Goal: Register for event/course

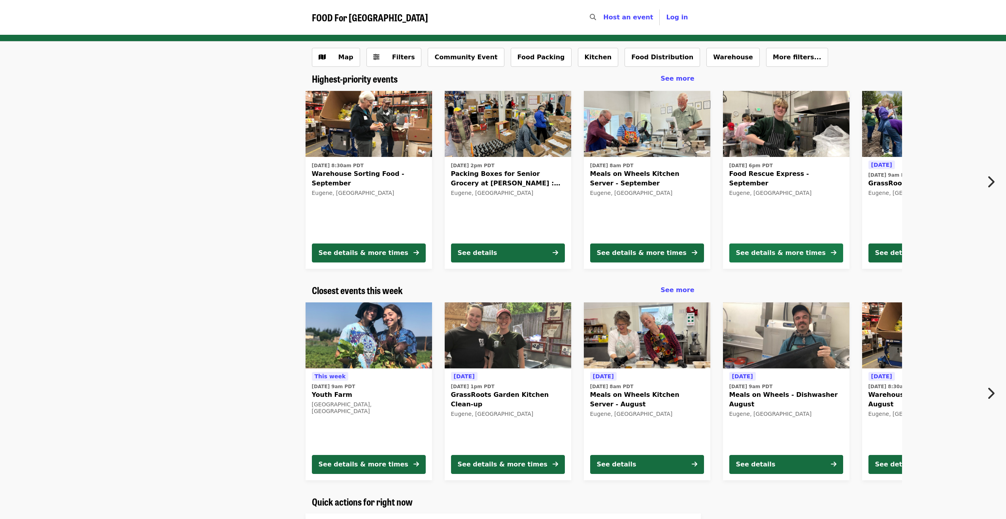
click at [777, 248] on div "See details & more times" at bounding box center [781, 252] width 90 height 9
click at [992, 178] on icon "chevron-right icon" at bounding box center [991, 181] width 8 height 15
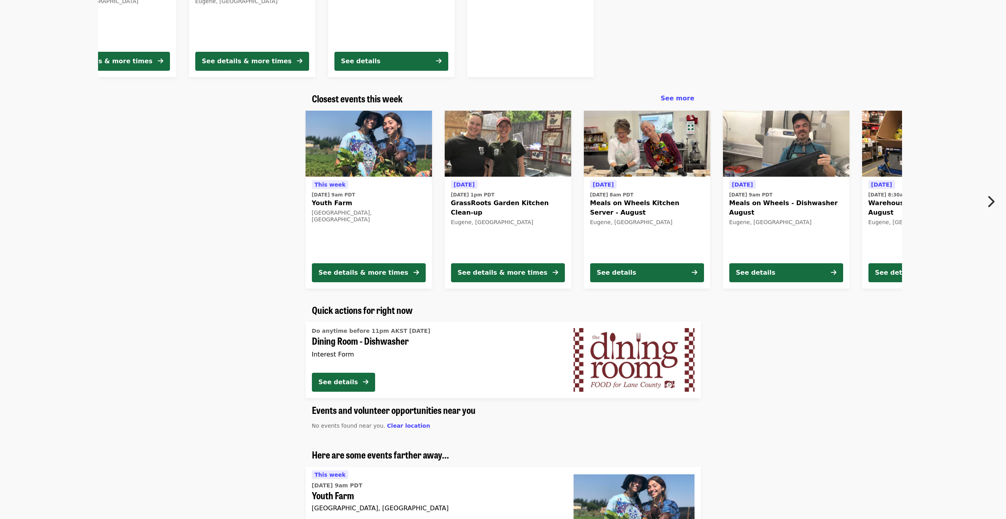
scroll to position [158, 0]
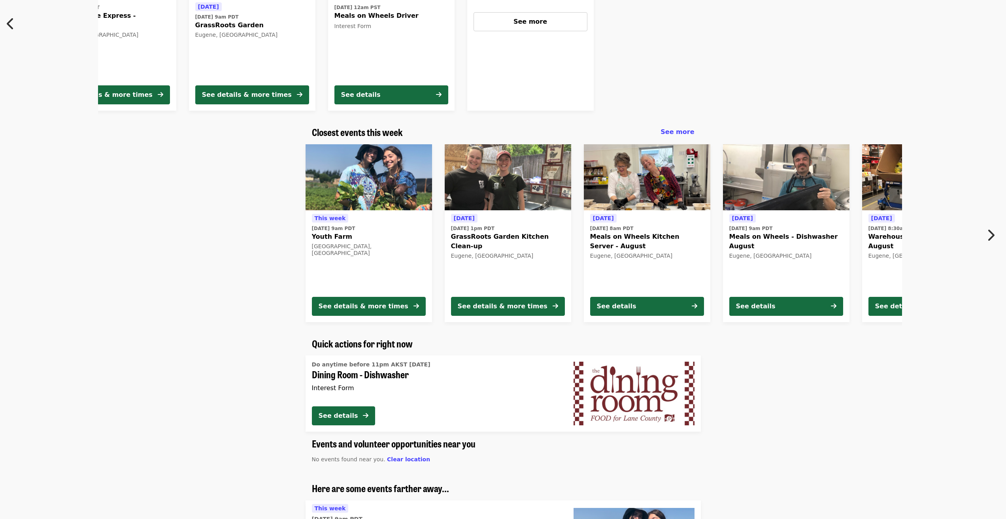
click at [988, 240] on icon "chevron-right icon" at bounding box center [991, 235] width 8 height 15
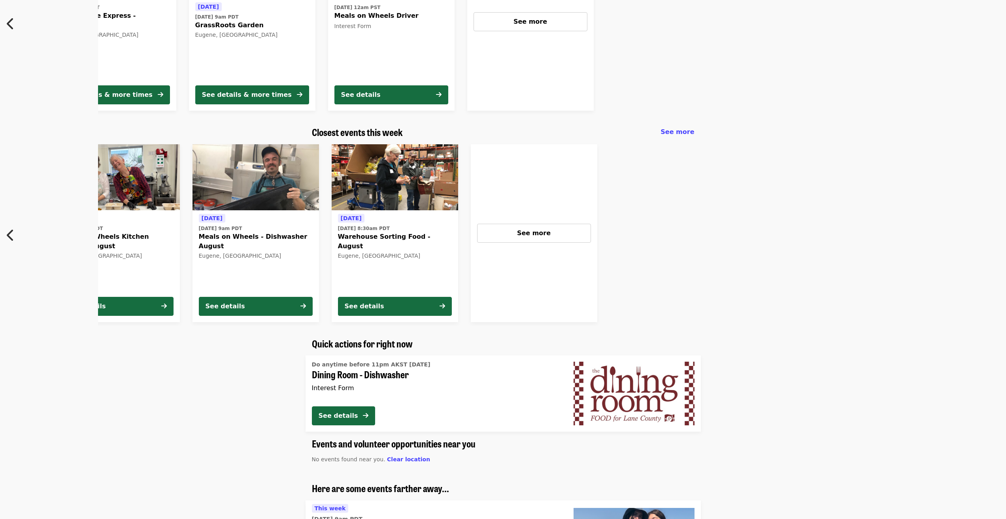
scroll to position [0, 535]
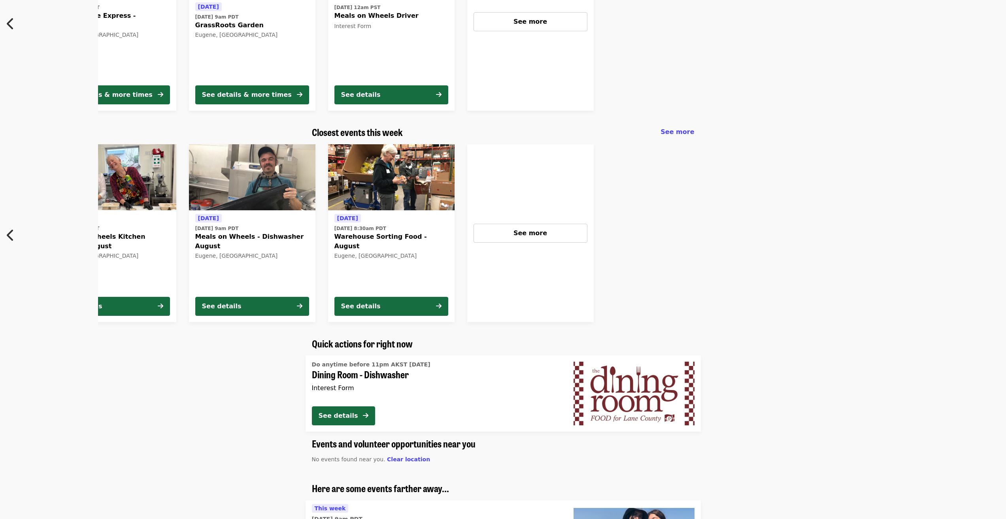
click at [8, 240] on icon "chevron-left icon" at bounding box center [11, 235] width 8 height 15
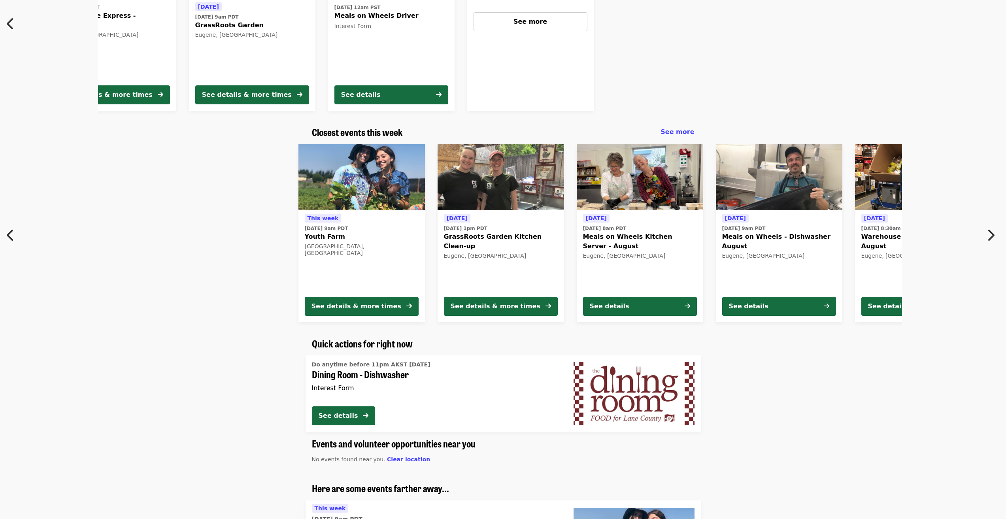
scroll to position [0, 0]
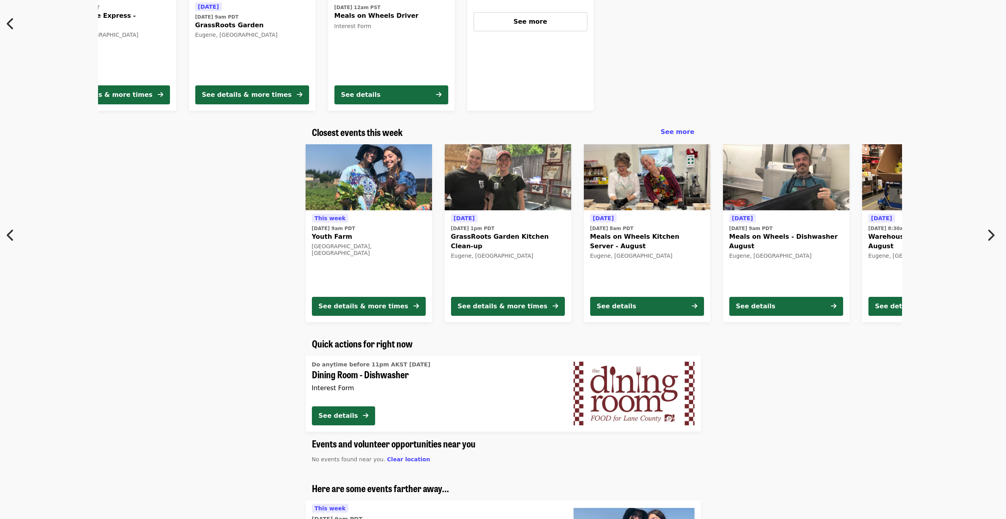
click at [8, 240] on div "[DATE][DATE] 9am PDT Youth Farm [GEOGRAPHIC_DATA], [GEOGRAPHIC_DATA] See detail…" at bounding box center [503, 233] width 1006 height 191
